Goal: Information Seeking & Learning: Learn about a topic

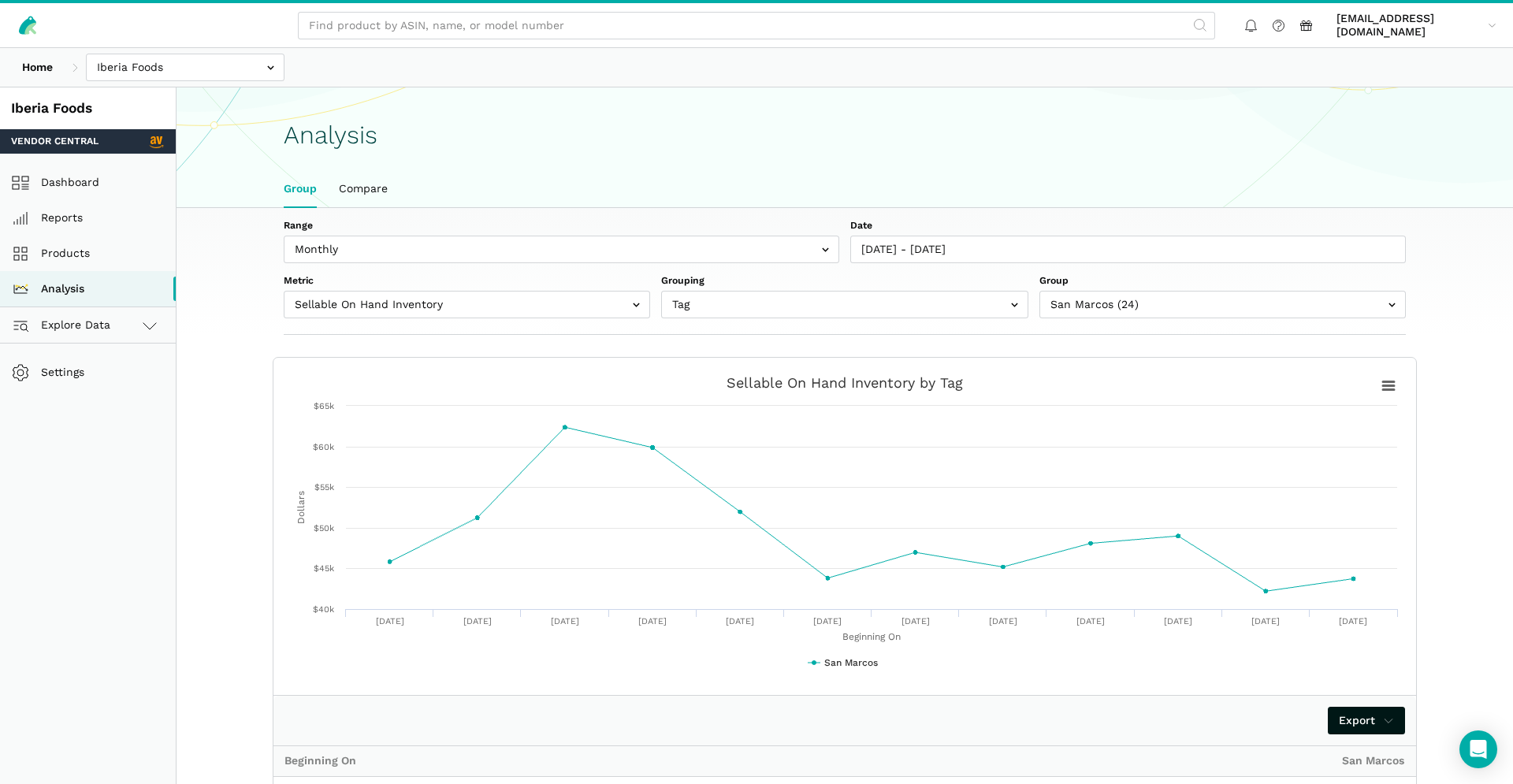
select select "sellable_on_hand_inventory_cents"
select select "San Marcos"
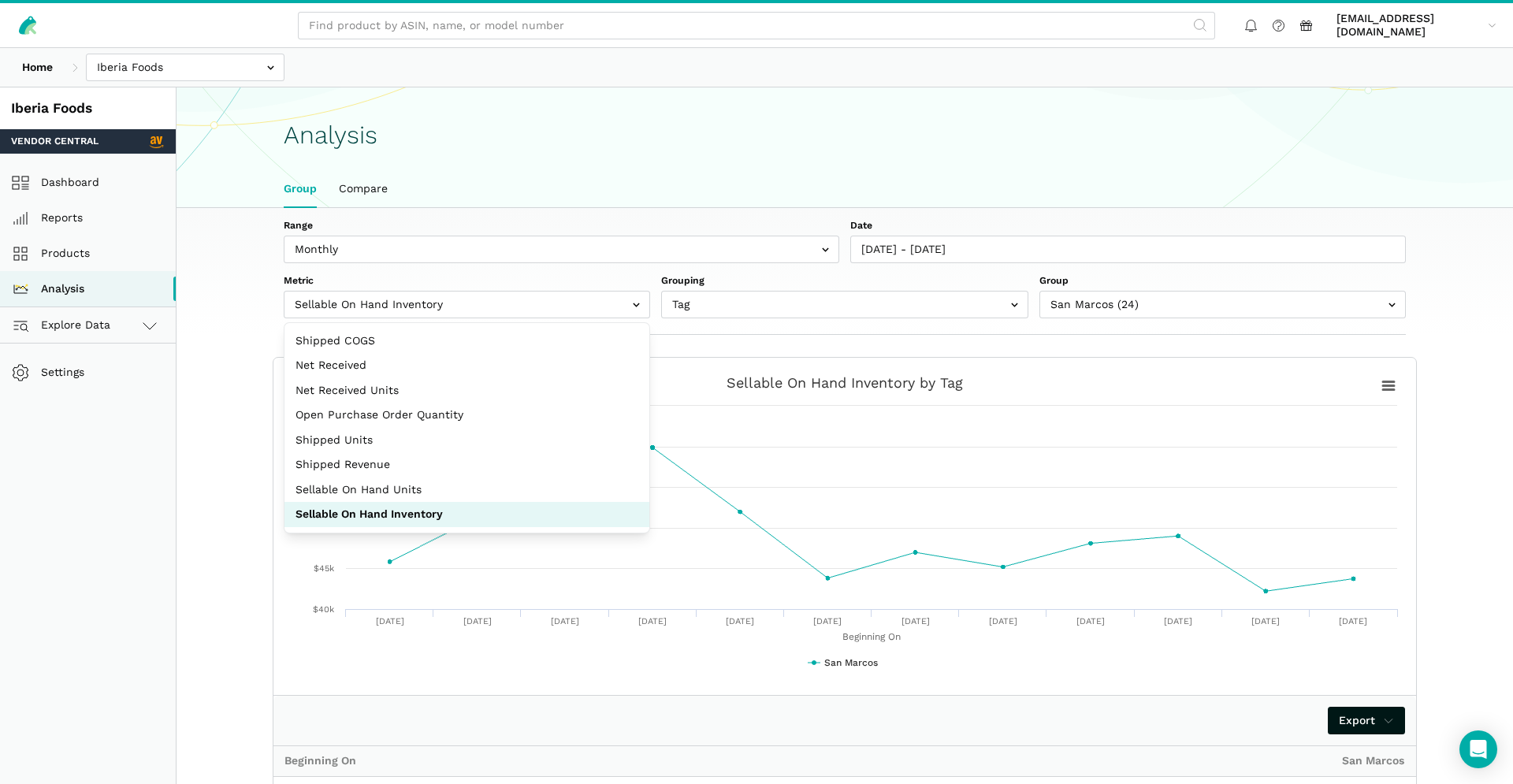
click at [783, 129] on h1 "Analysis" at bounding box center [844, 134] width 1122 height 28
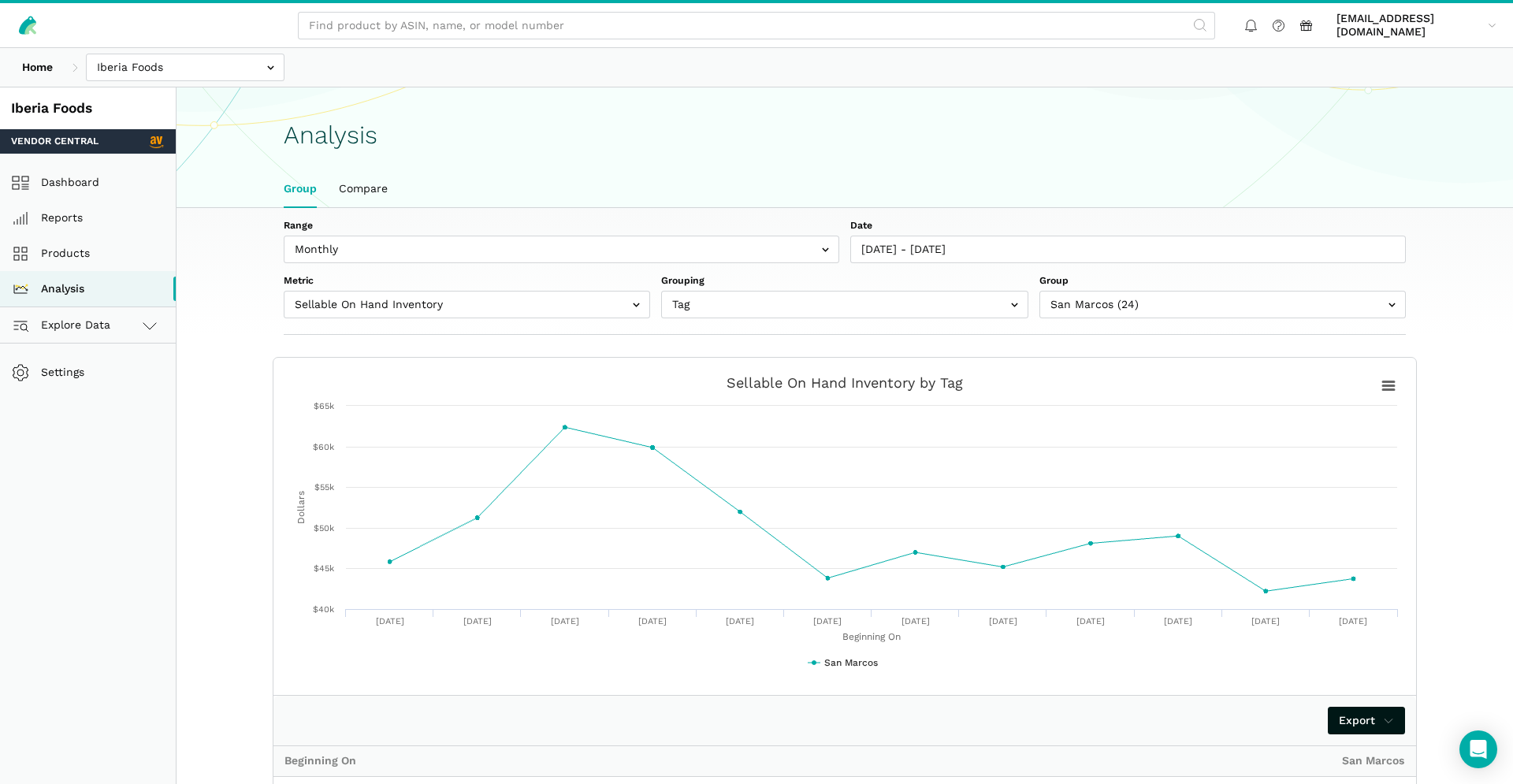
drag, startPoint x: 541, startPoint y: 335, endPoint x: 551, endPoint y: 317, distance: 20.6
click at [541, 335] on div "Range Weekly Monthly Date [DATE] - [DATE] Metric Shipped COGS Net Received Net …" at bounding box center [845, 690] width 1336 height 966
click at [552, 316] on input "text" at bounding box center [467, 304] width 366 height 28
click at [498, 326] on div "Range Weekly Monthly Date [DATE] - [DATE] Metric Shipped COGS Net Received Net …" at bounding box center [845, 271] width 1210 height 127
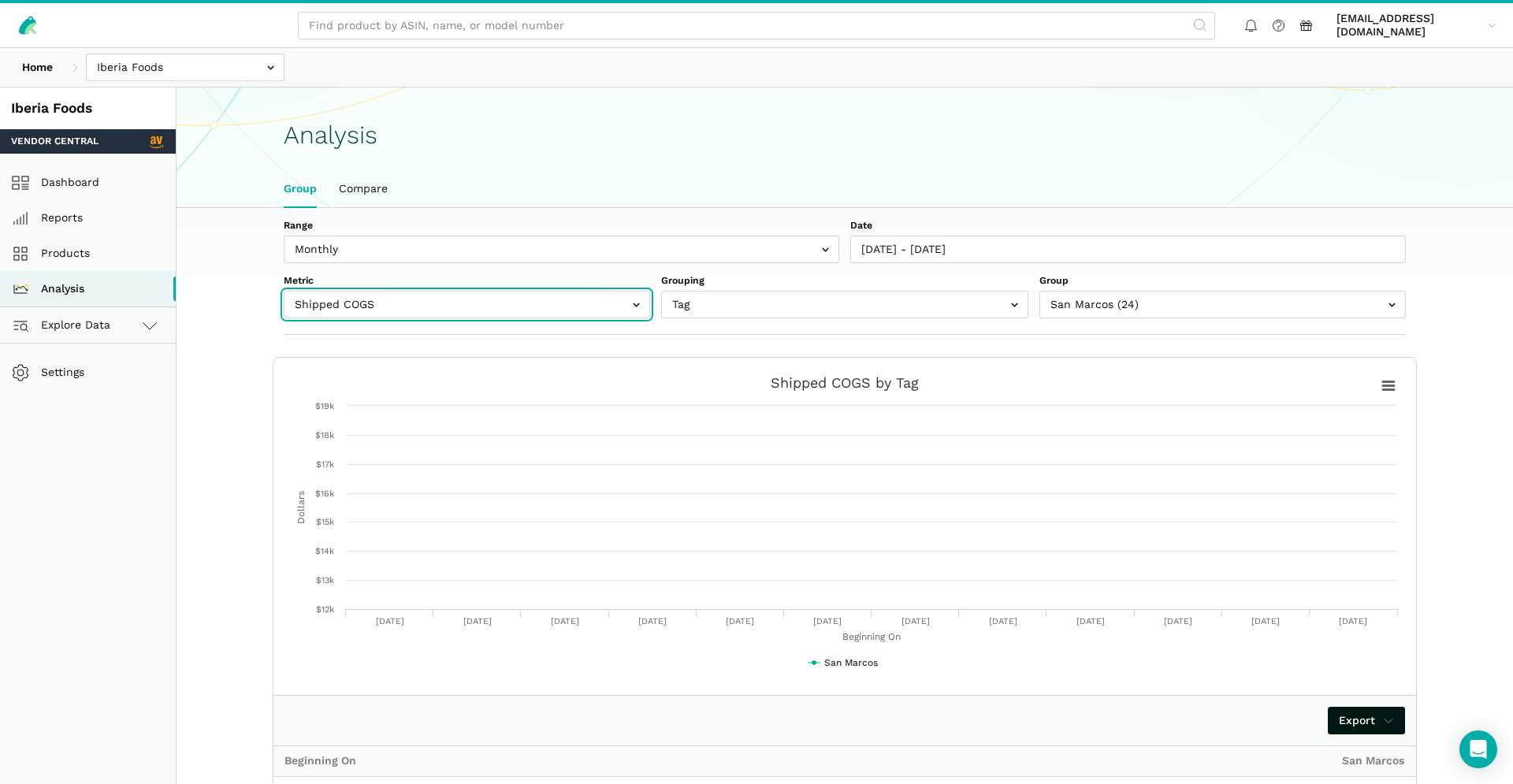
drag, startPoint x: 498, startPoint y: 317, endPoint x: 509, endPoint y: 310, distance: 13.0
click at [498, 317] on input "text" at bounding box center [467, 304] width 366 height 28
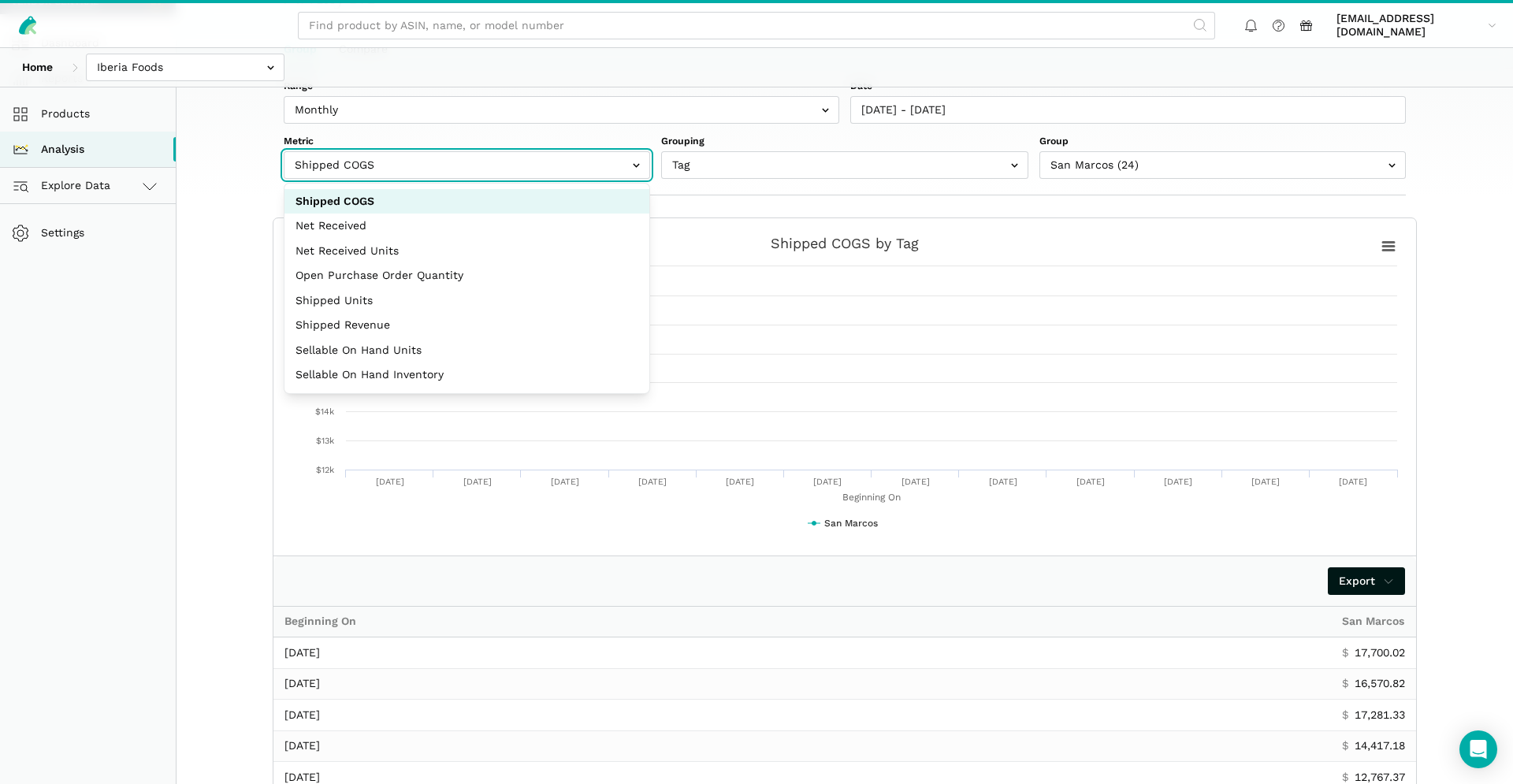
drag, startPoint x: 430, startPoint y: 376, endPoint x: 446, endPoint y: 381, distance: 16.8
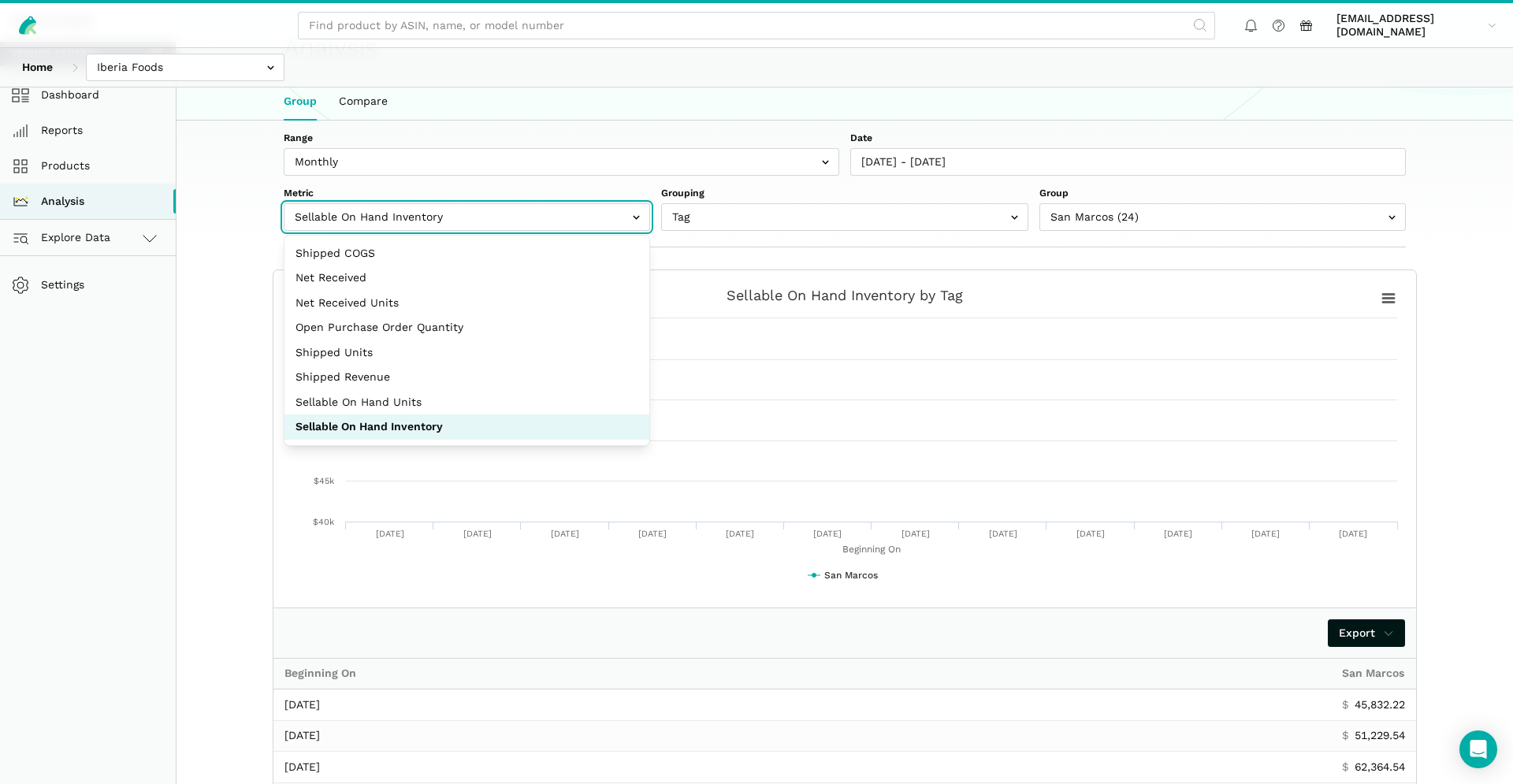
click at [483, 218] on input "text" at bounding box center [467, 217] width 366 height 28
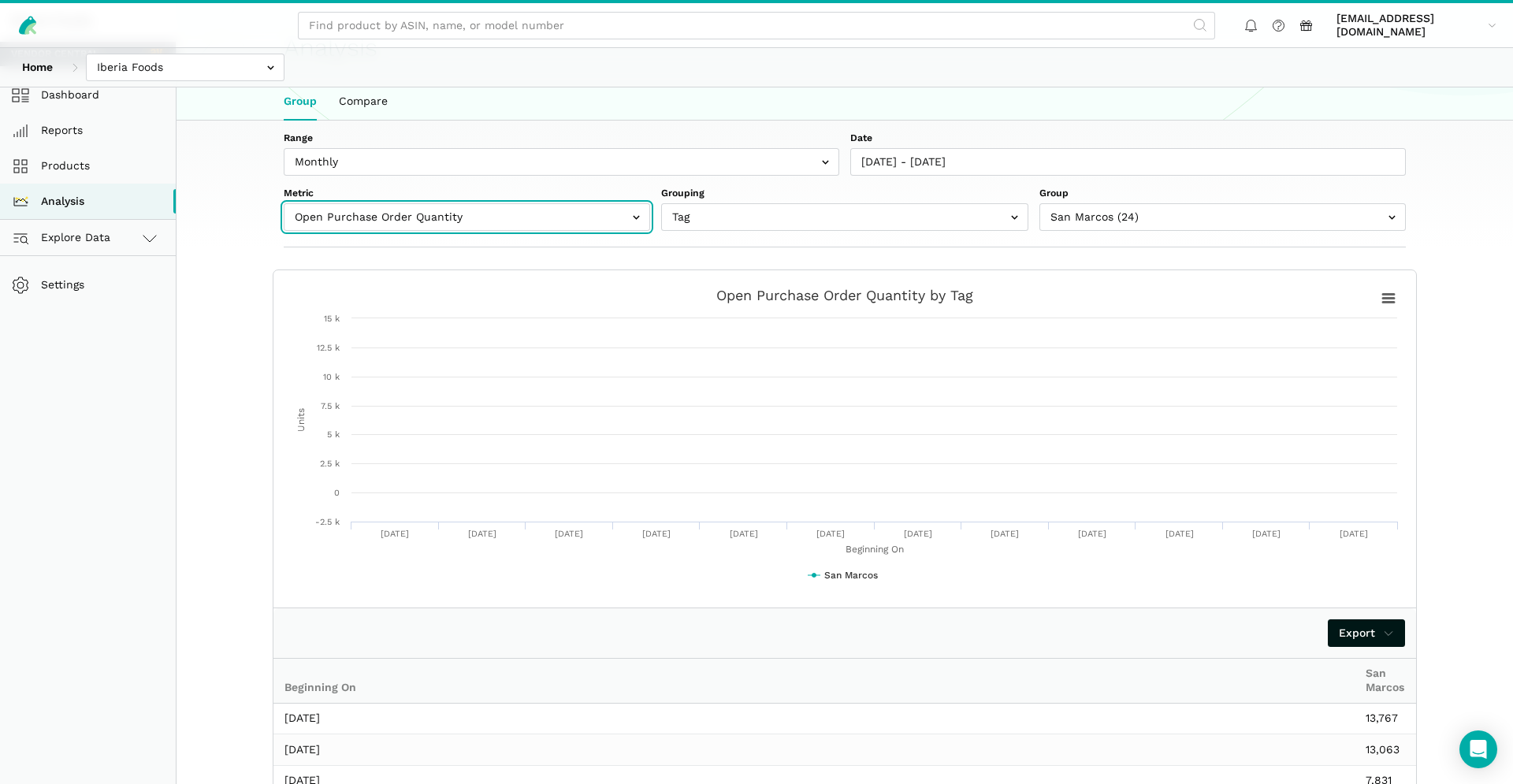
click at [579, 215] on input "text" at bounding box center [467, 217] width 366 height 28
drag, startPoint x: 521, startPoint y: 215, endPoint x: 459, endPoint y: 292, distance: 98.9
click at [521, 215] on input "text" at bounding box center [467, 217] width 366 height 28
click at [506, 225] on input "text" at bounding box center [467, 217] width 366 height 28
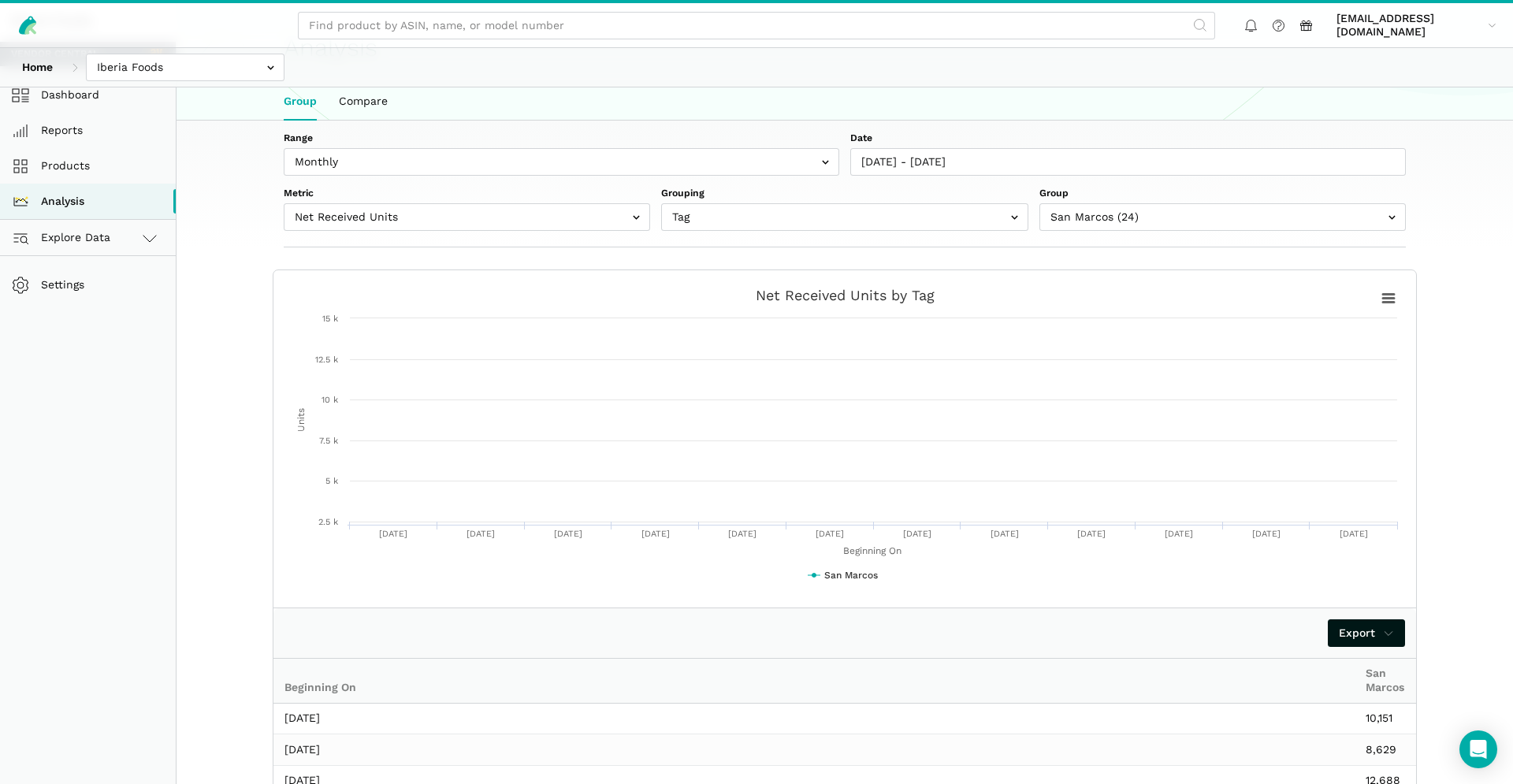
click at [467, 234] on div "Range Weekly Monthly Date [DATE] - [DATE] Metric Shipped COGS Net Received Net …" at bounding box center [845, 183] width 1210 height 127
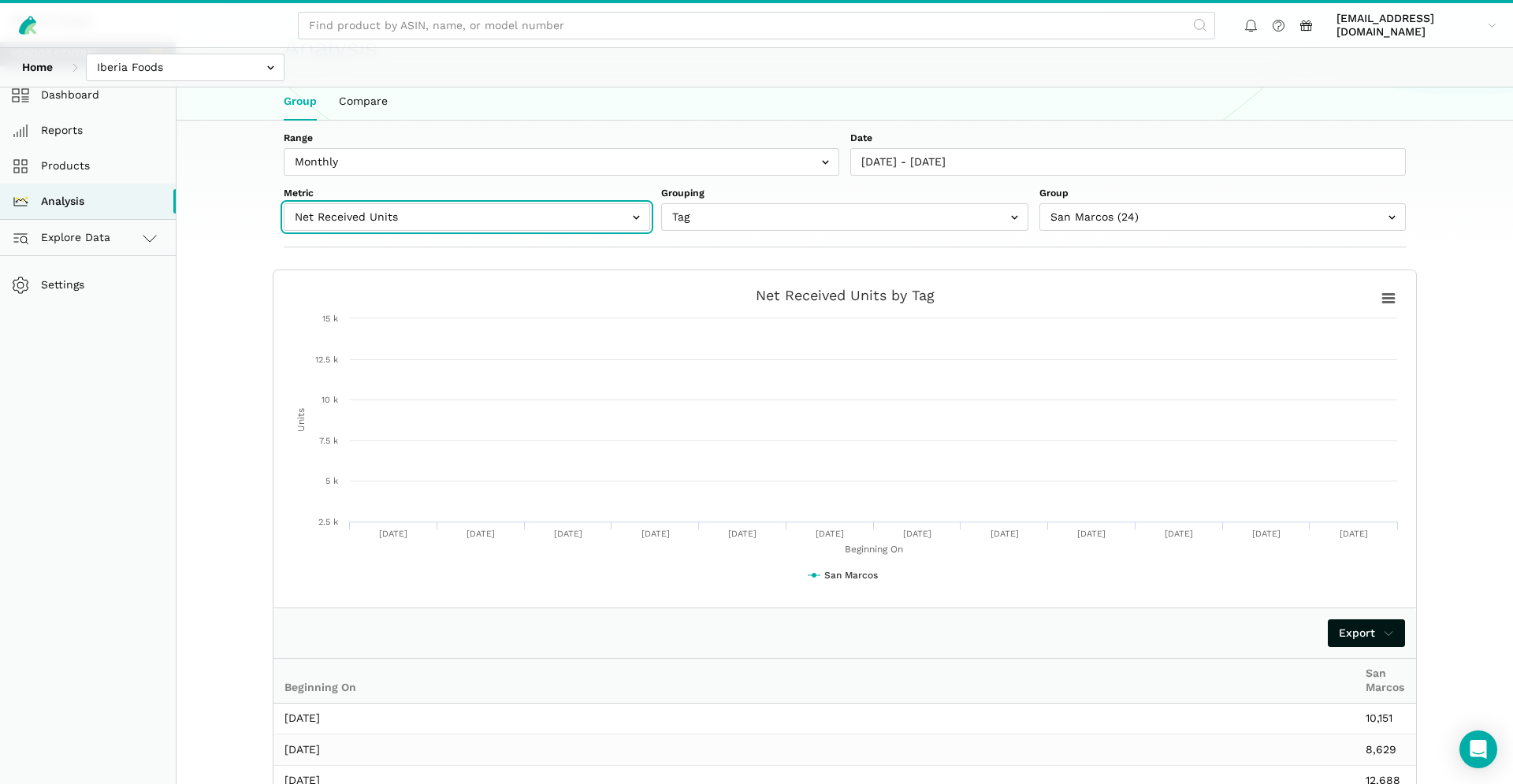
click at [464, 226] on input "text" at bounding box center [467, 217] width 366 height 28
click at [465, 208] on input "text" at bounding box center [467, 217] width 366 height 28
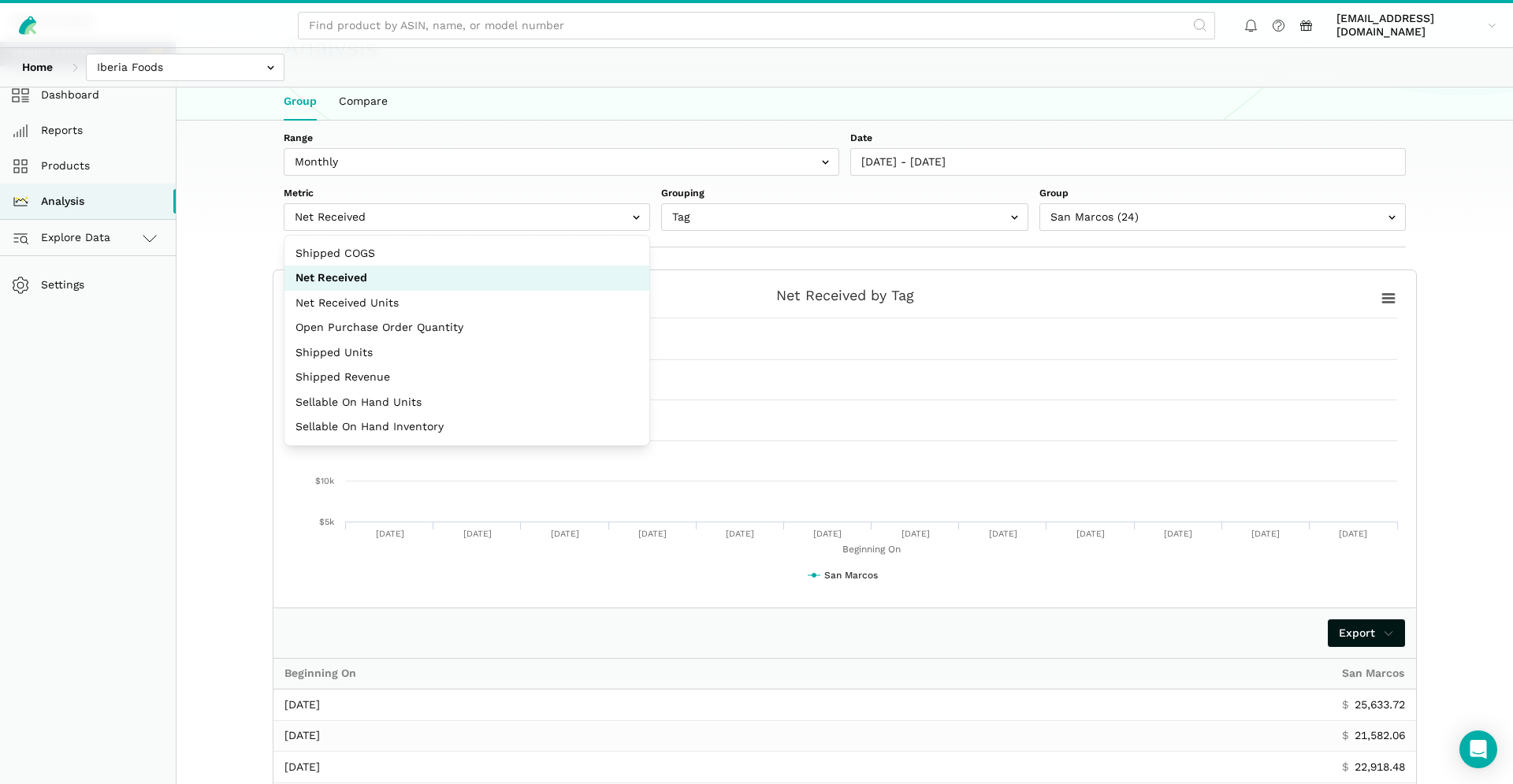
click at [224, 333] on div "Range Weekly Monthly Date [DATE] - [DATE] Metric Shipped COGS Net Received Net …" at bounding box center [845, 602] width 1336 height 966
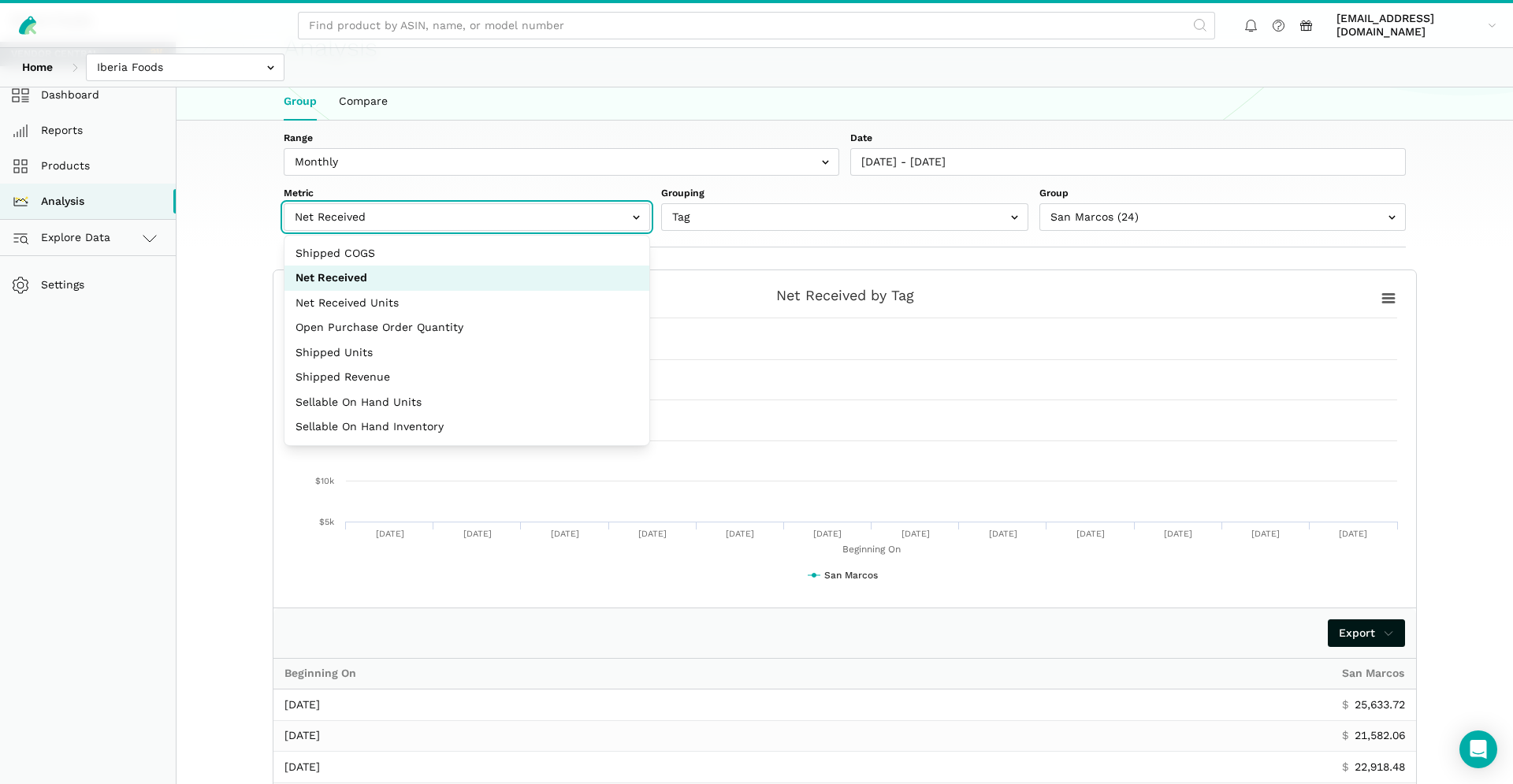
click at [446, 228] on input "text" at bounding box center [467, 217] width 366 height 28
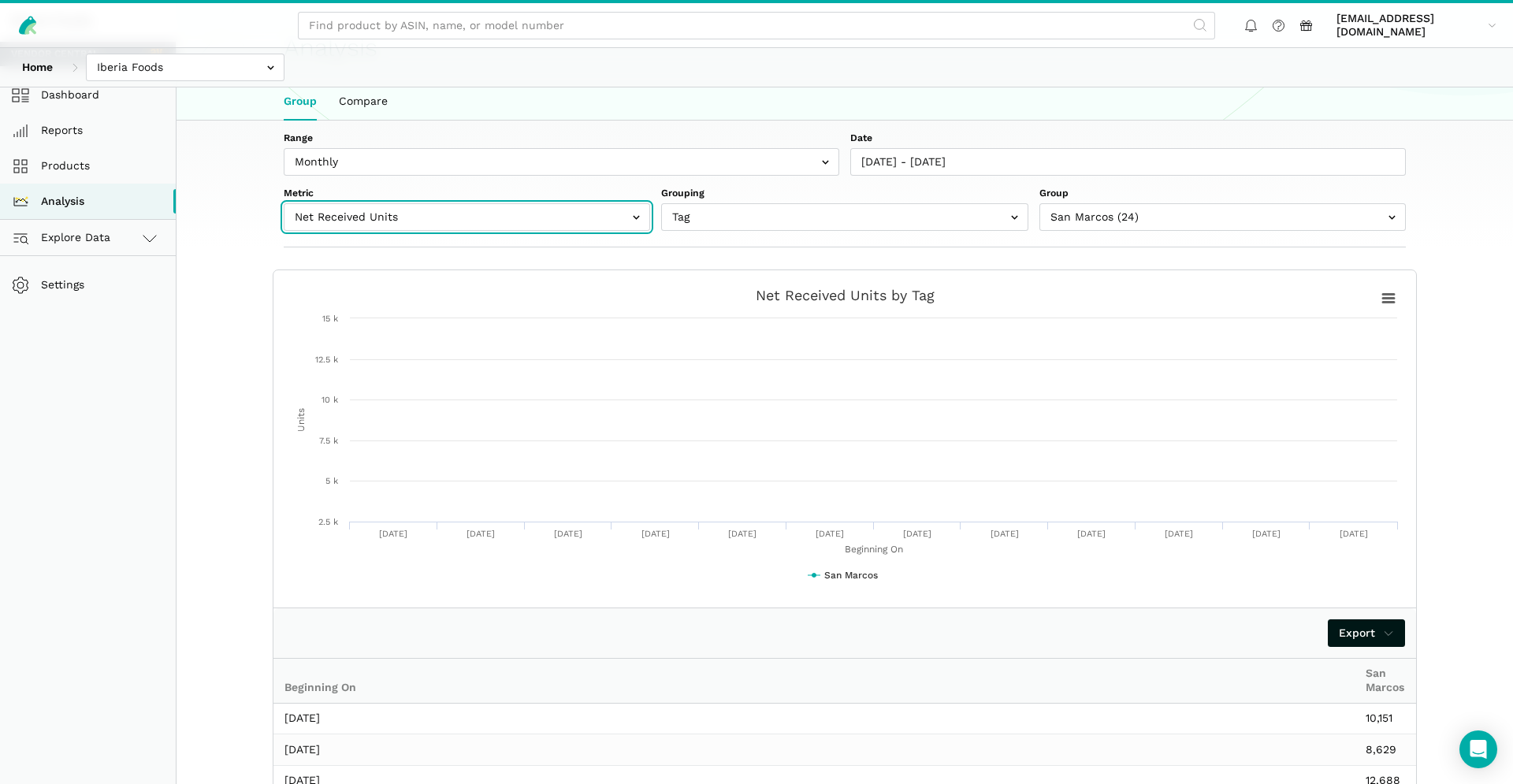
click at [470, 230] on input "text" at bounding box center [467, 217] width 366 height 28
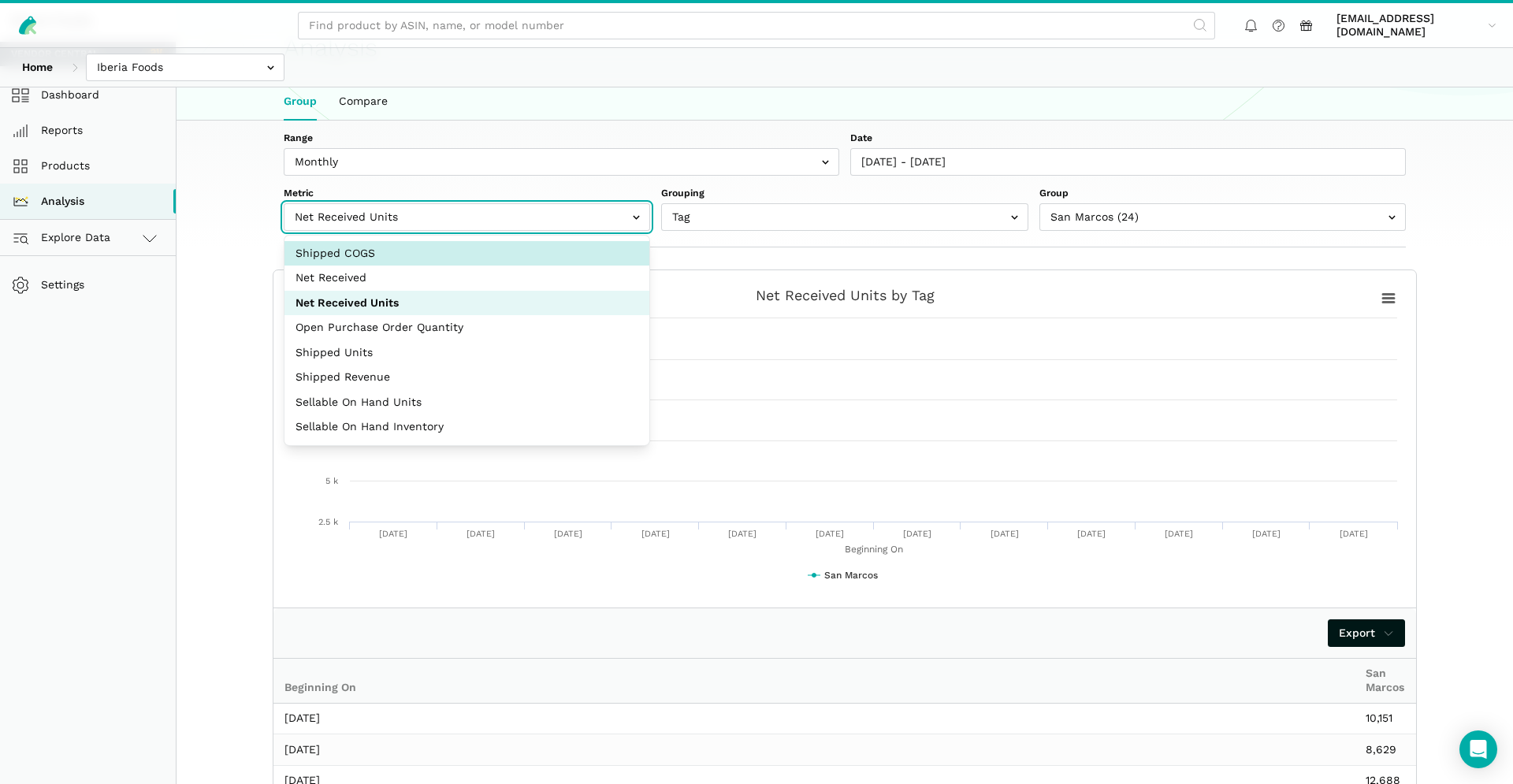
select select "shipped_cogs_cents"
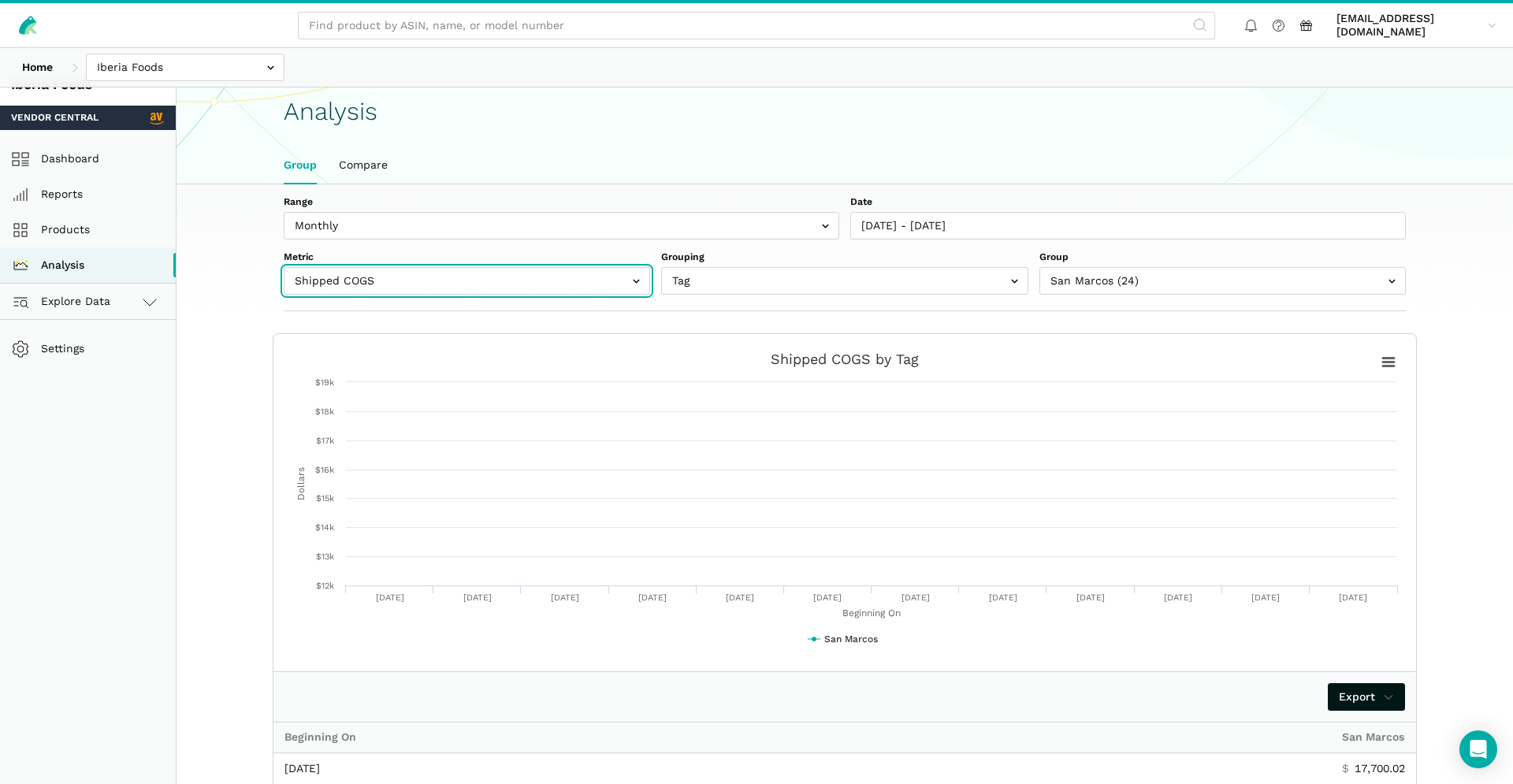
scroll to position [0, 0]
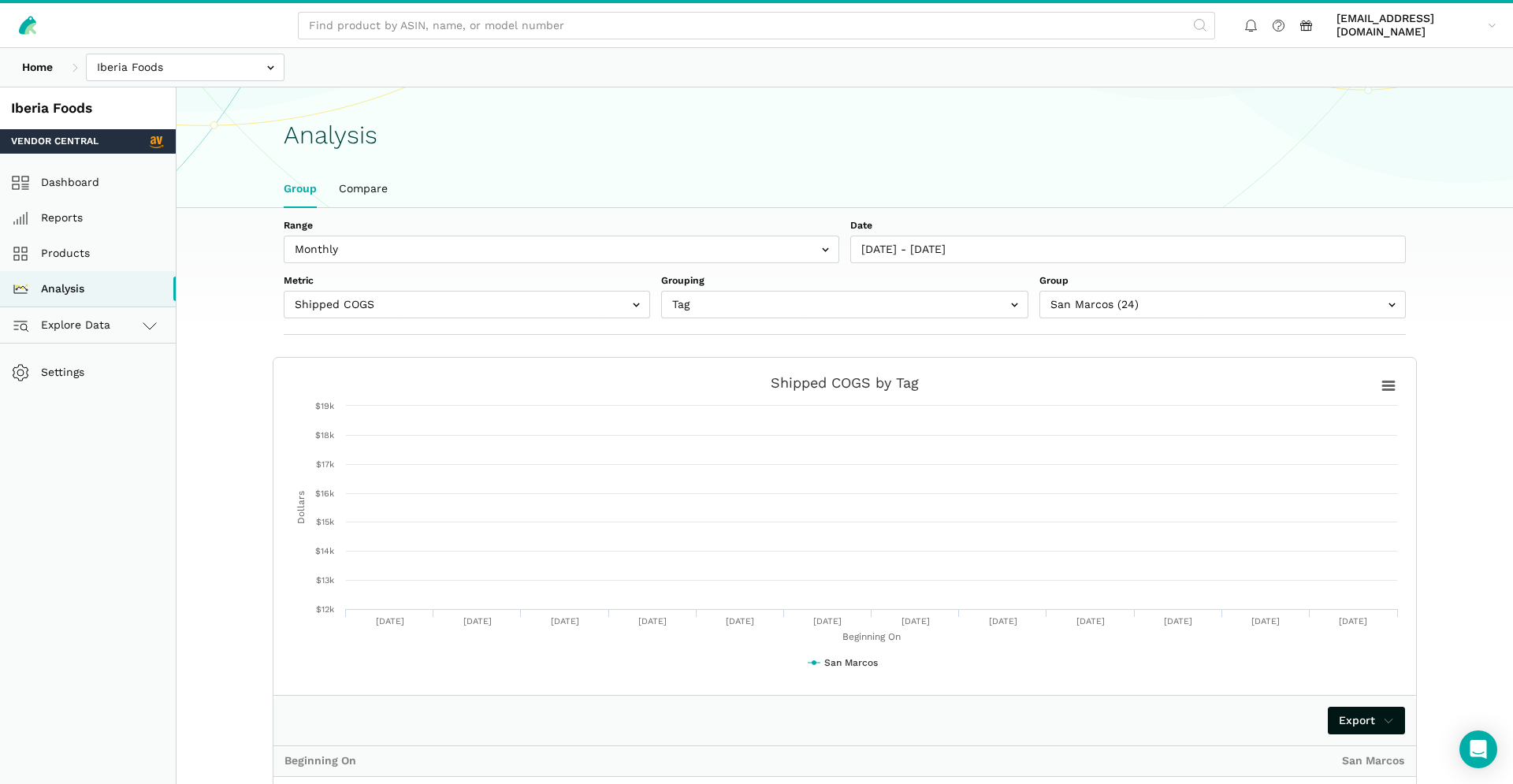
click at [547, 197] on ul "Group Compare" at bounding box center [844, 188] width 1144 height 36
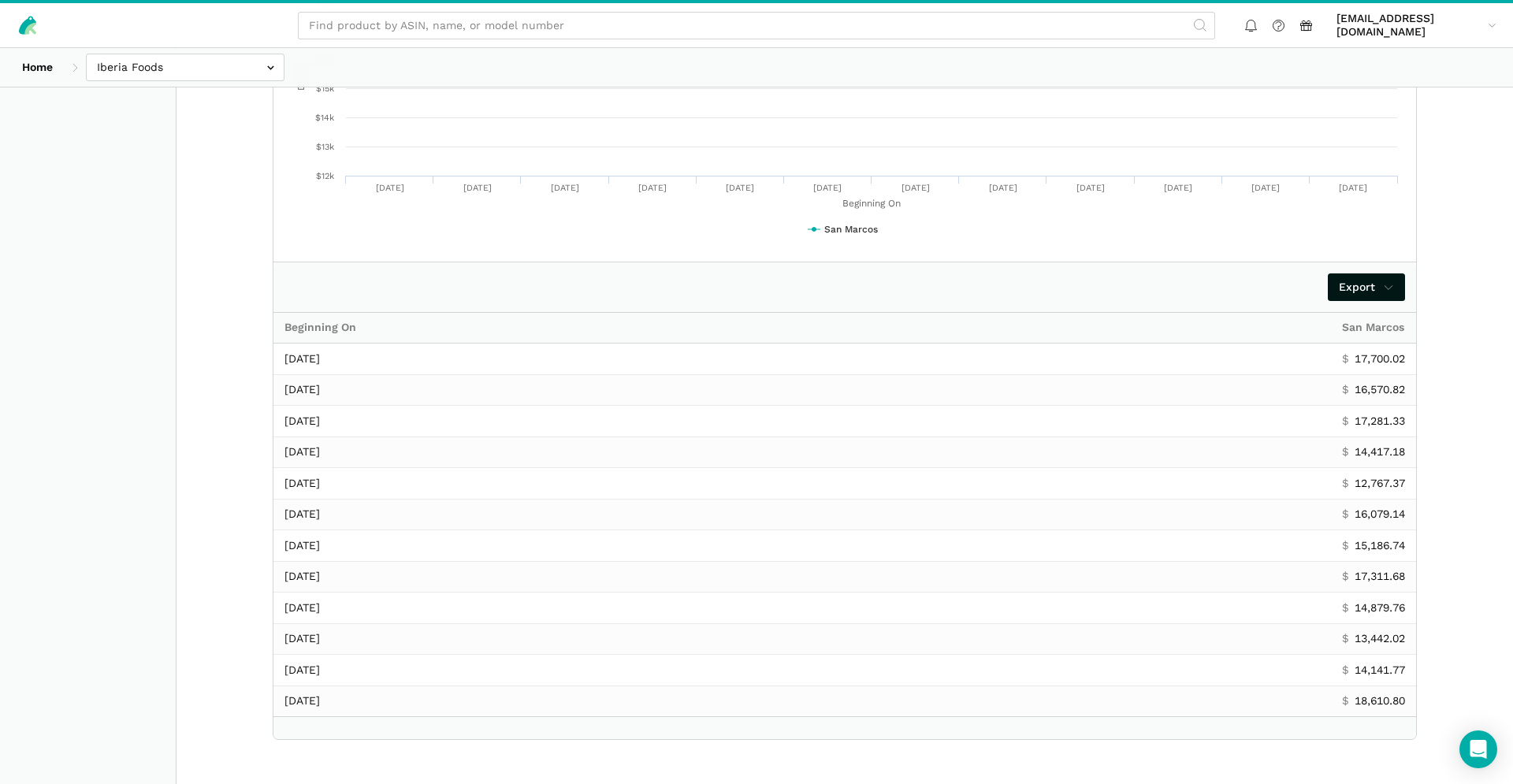
scroll to position [433, 0]
drag, startPoint x: 786, startPoint y: 329, endPoint x: 791, endPoint y: 336, distance: 8.6
click at [786, 329] on th "Beginning On" at bounding box center [802, 329] width 1057 height 31
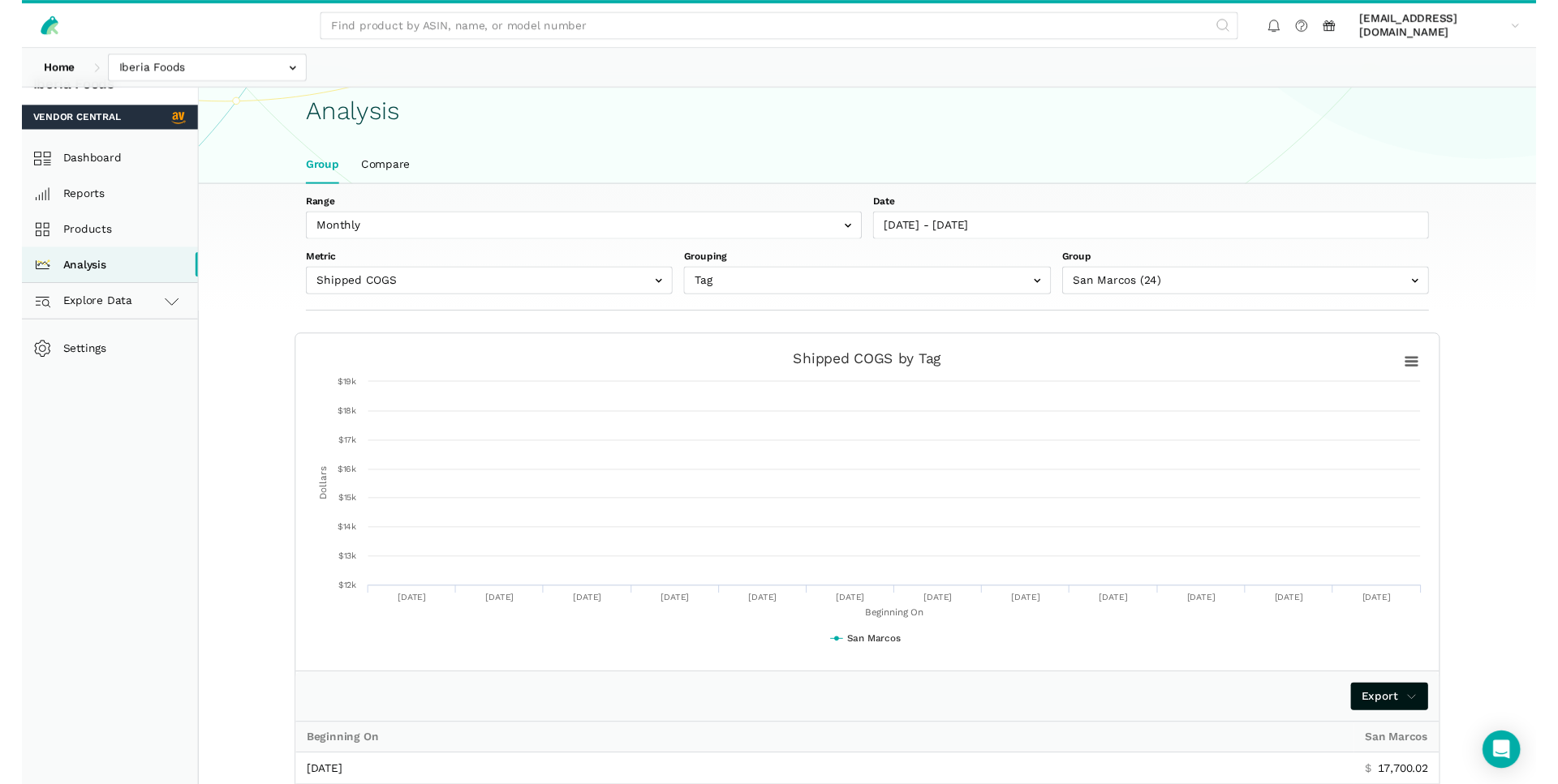
scroll to position [0, 0]
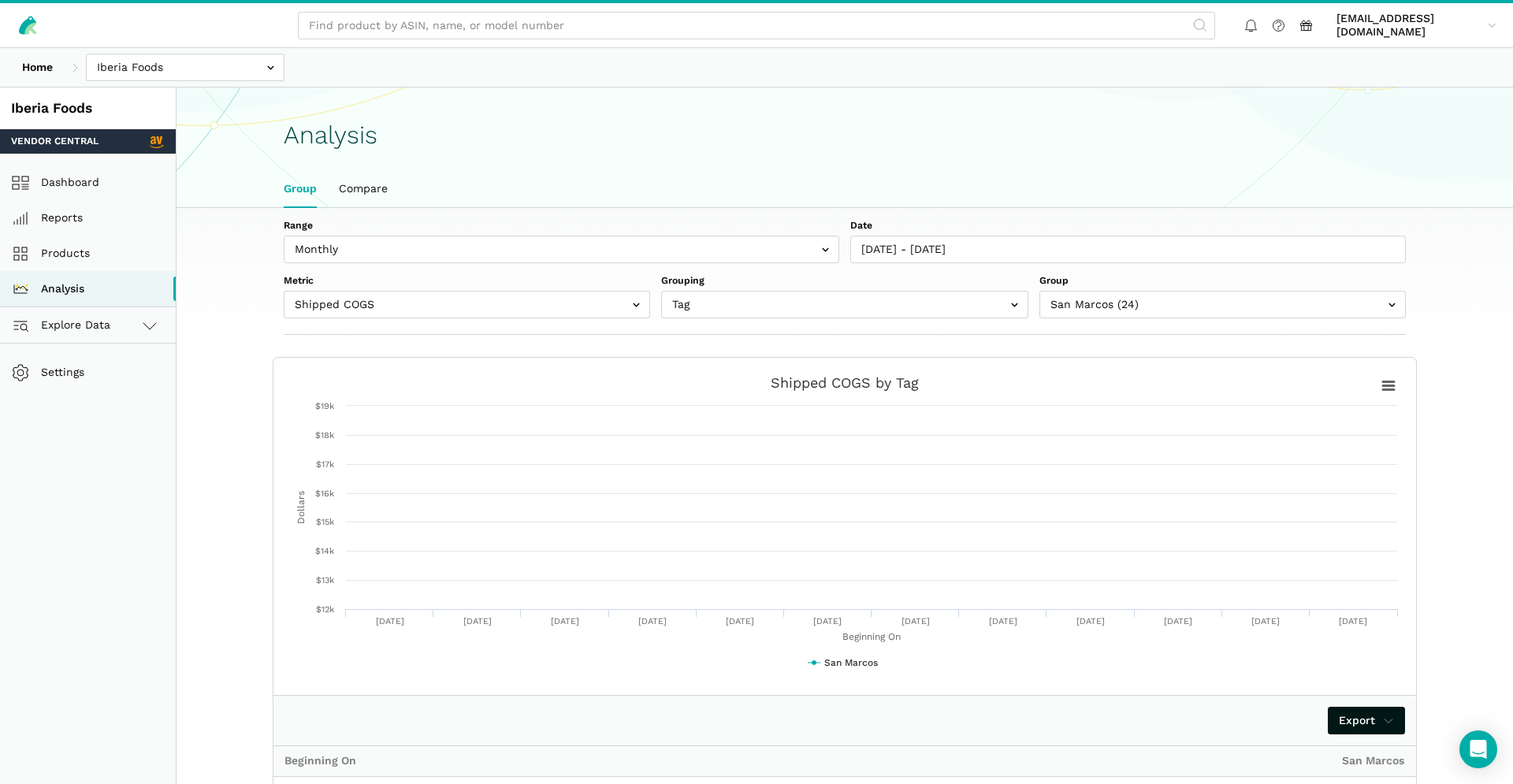
click at [630, 183] on ul "Group Compare" at bounding box center [844, 188] width 1144 height 36
